Goal: Task Accomplishment & Management: Manage account settings

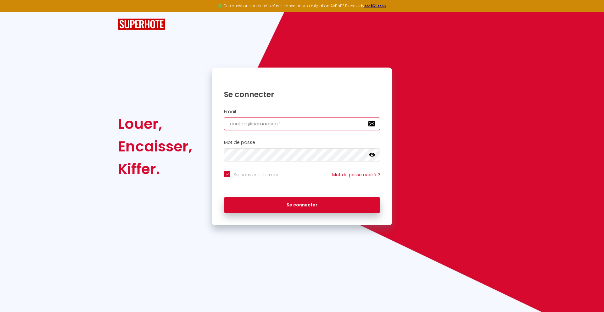
type input "[EMAIL_ADDRESS][DOMAIN_NAME]"
checkbox input "true"
type input "[EMAIL_ADDRESS][DOMAIN_NAME]"
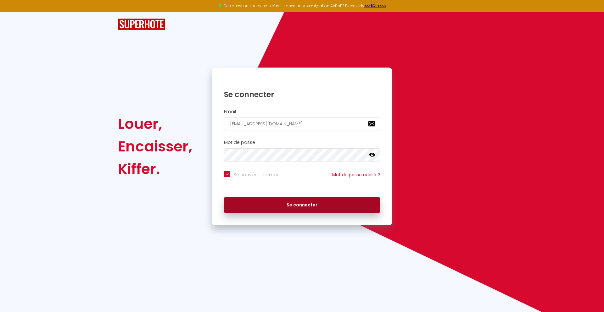
click at [302, 205] on button "Se connecter" at bounding box center [302, 206] width 156 height 16
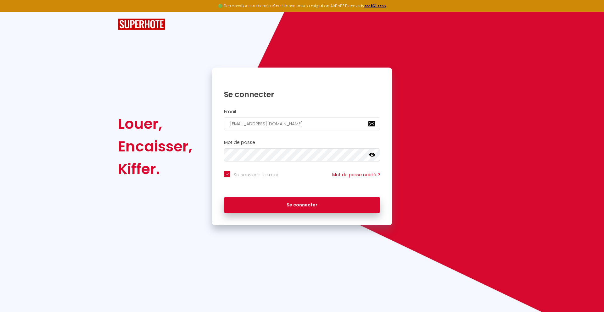
checkbox input "true"
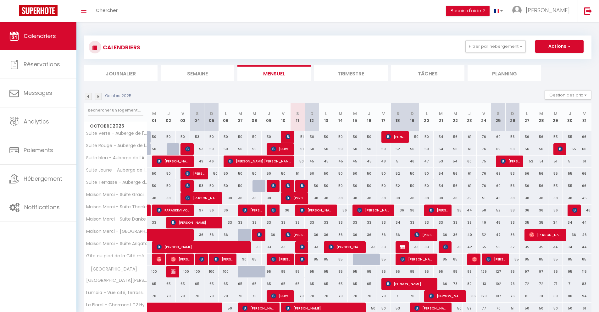
click at [121, 73] on li "Journalier" at bounding box center [121, 72] width 74 height 15
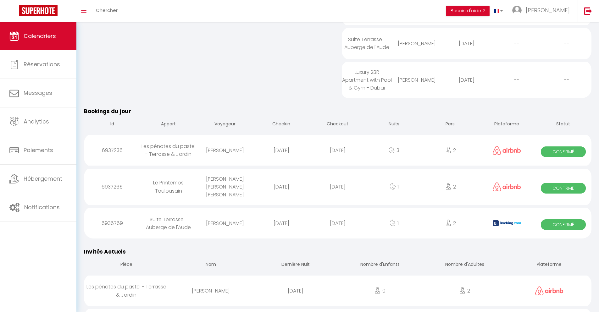
scroll to position [290, 0]
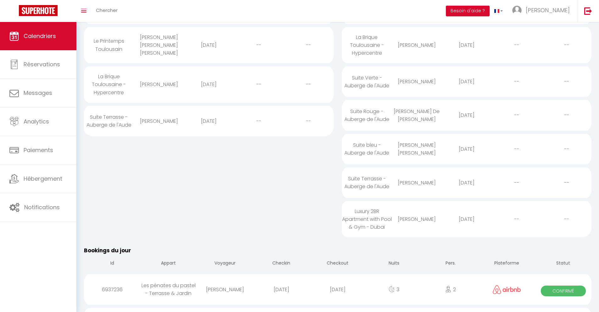
click at [338, 295] on div "[DATE]" at bounding box center [338, 290] width 56 height 20
select select "0"
select select "1"
select select
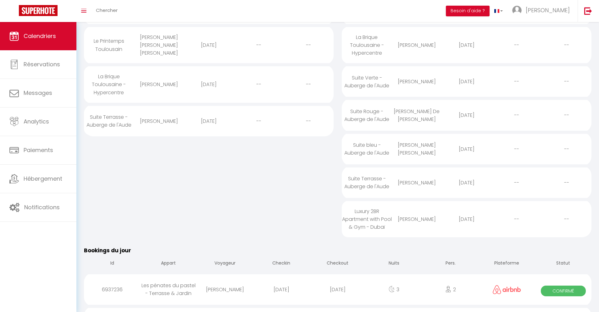
select select
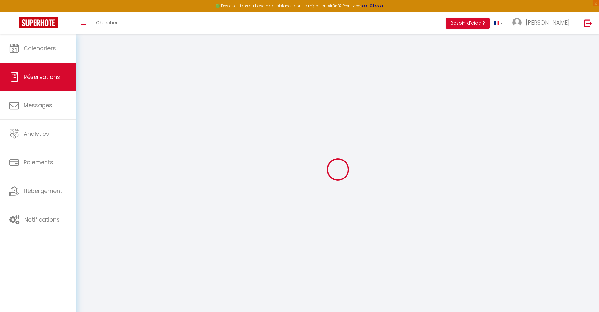
select select
checkbox input "false"
select select
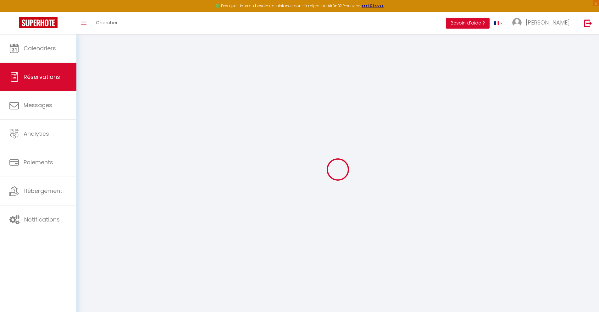
select select
checkbox input "false"
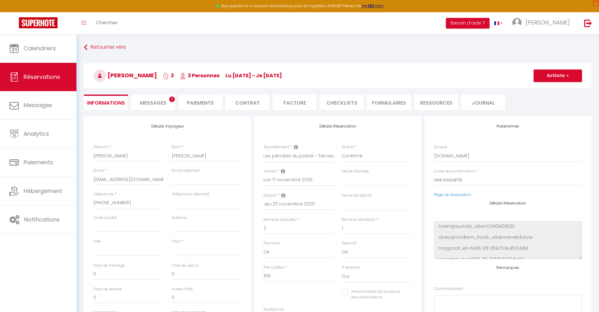
select select
type input "24"
type input "5.24"
select select
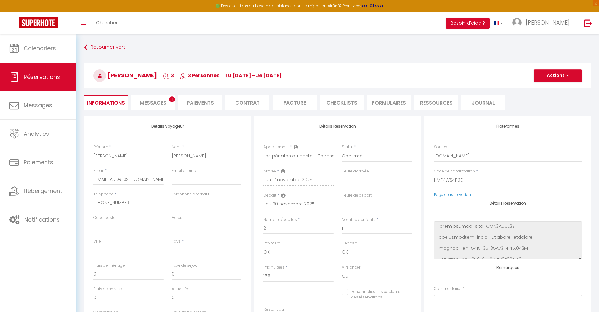
checkbox input "false"
select select
checkbox input "false"
select select
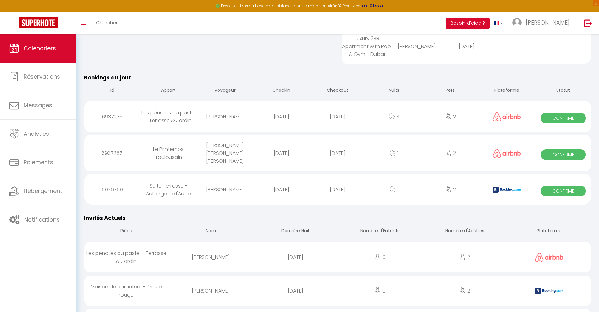
scroll to position [336, 0]
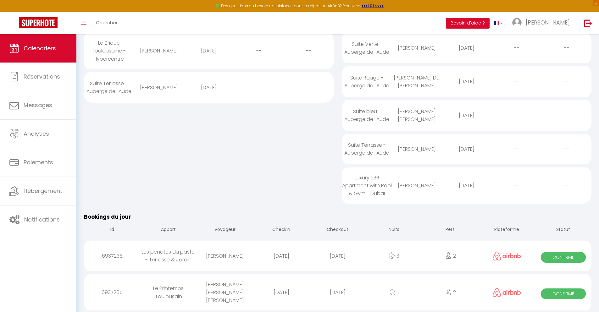
click at [338, 295] on div "[DATE]" at bounding box center [338, 293] width 56 height 20
select select "0"
select select "1"
select select
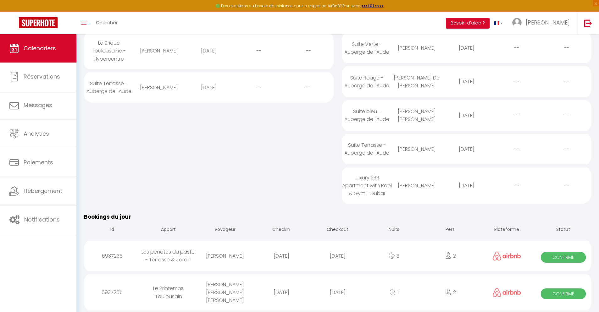
select select
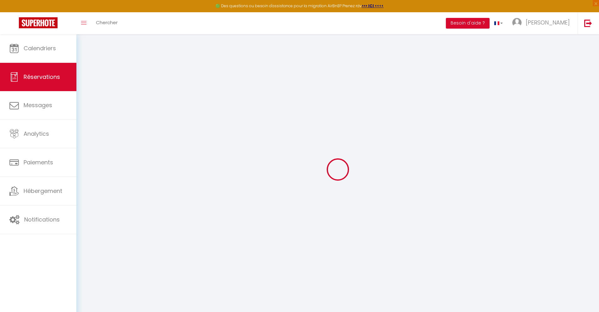
select select
checkbox input "false"
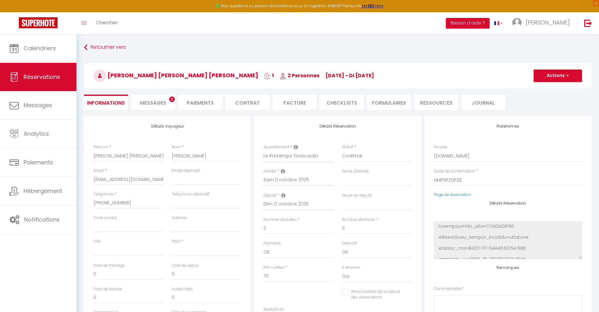
select select
checkbox input "false"
select select
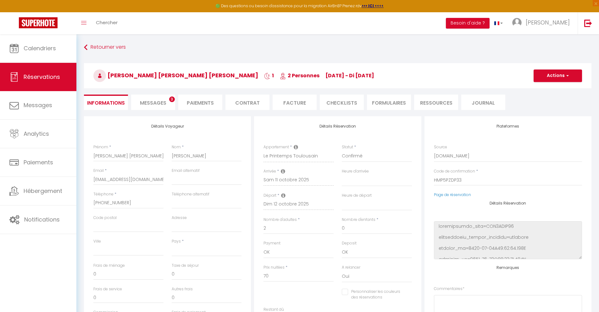
type input "42"
type input "5.04"
select select
checkbox input "false"
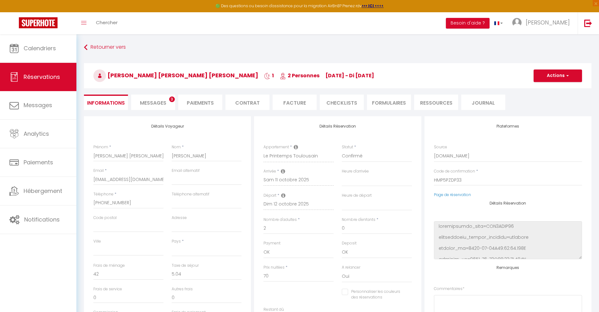
select select
checkbox input "false"
select select
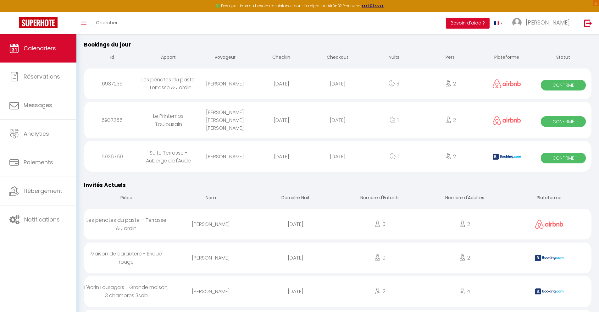
scroll to position [368, 0]
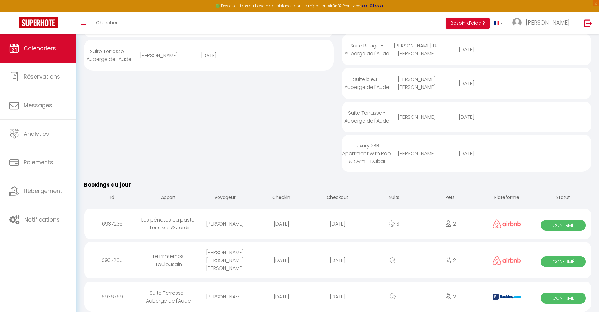
click at [338, 296] on div "[DATE]" at bounding box center [338, 297] width 56 height 20
select select "0"
select select "1"
select select
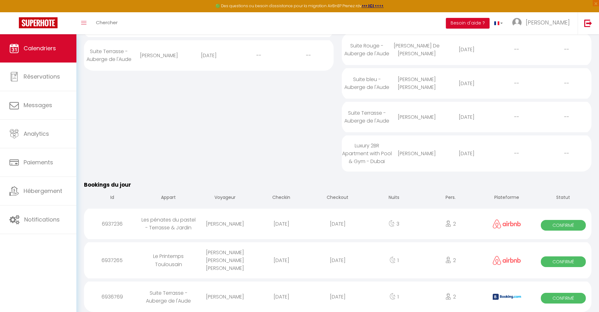
select select
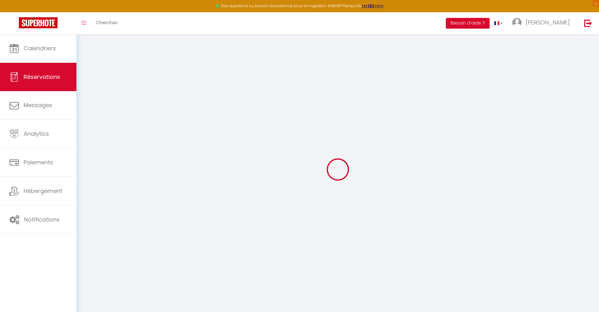
select select
checkbox input "false"
select select
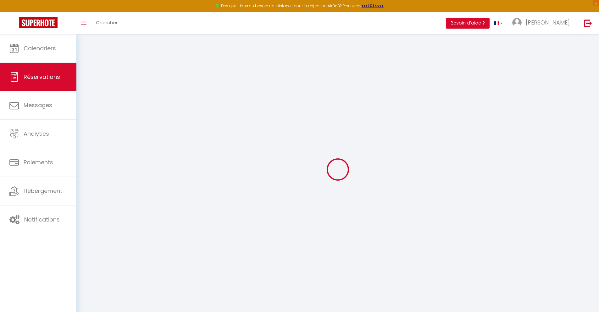
checkbox input "false"
type textarea "** THIS RESERVATION HAS BEEN PRE-PAID ** BOOKING NOTE : Payment charge is EUR 0…"
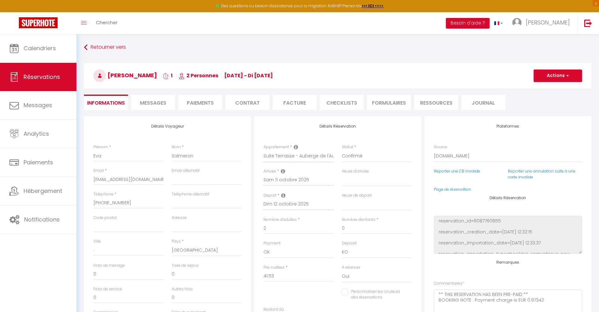
type input "28"
type input "5.78"
select select
checkbox input "false"
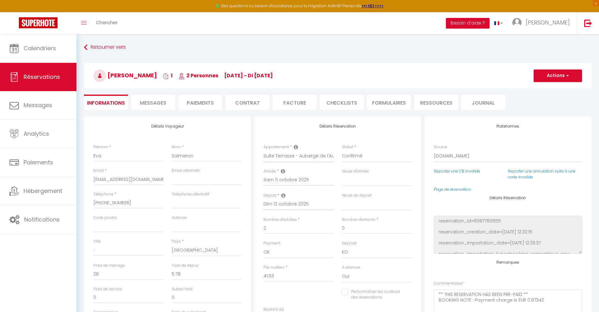
select select
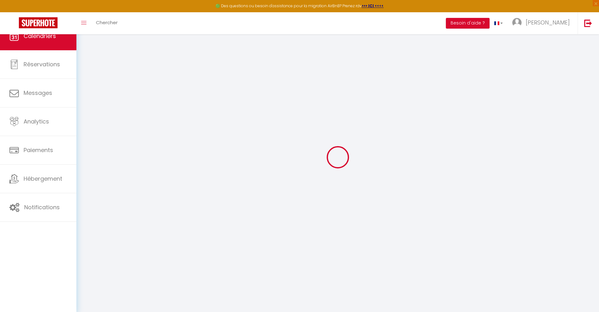
scroll to position [34, 0]
